Goal: Use online tool/utility

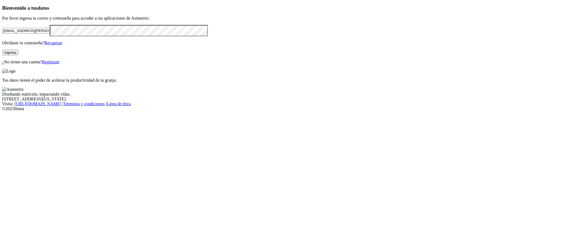
click at [18, 55] on button "Ingresa" at bounding box center [10, 53] width 16 height 6
